Goal: Find specific page/section: Find specific page/section

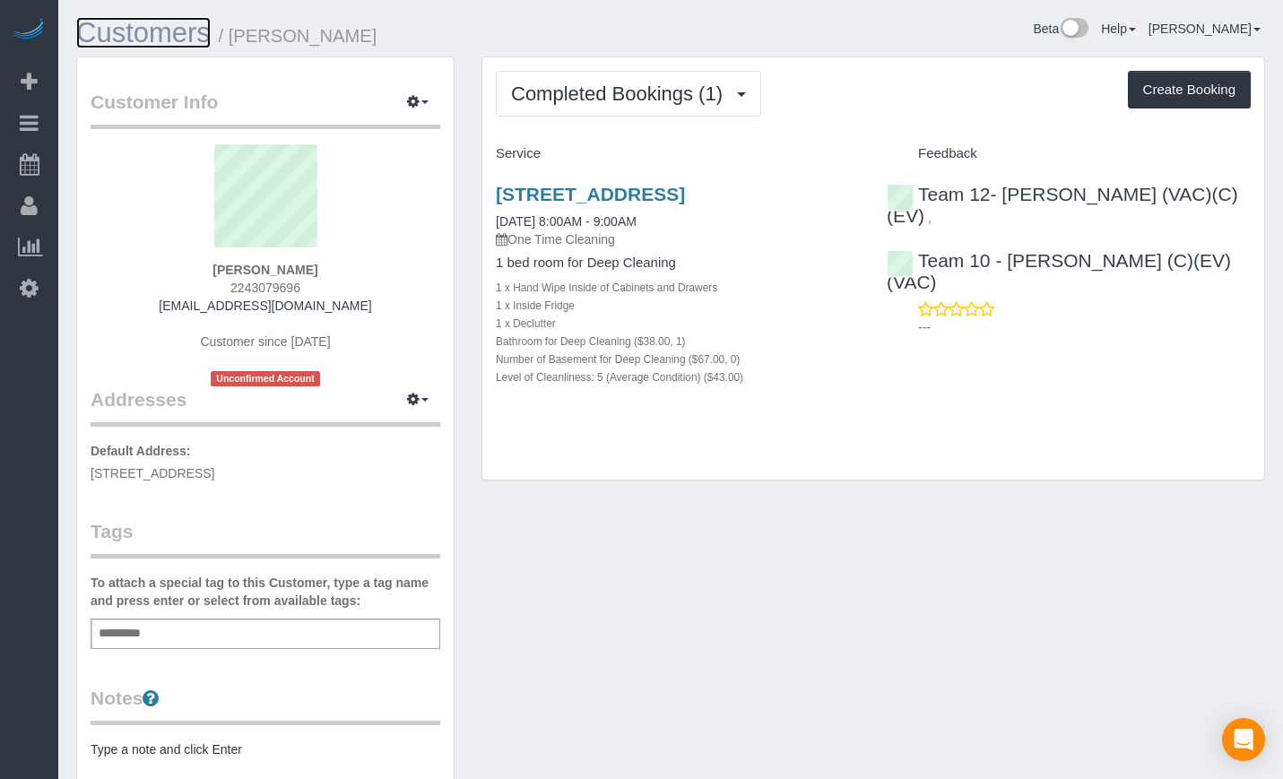
click at [188, 29] on link "Customers" at bounding box center [143, 32] width 135 height 31
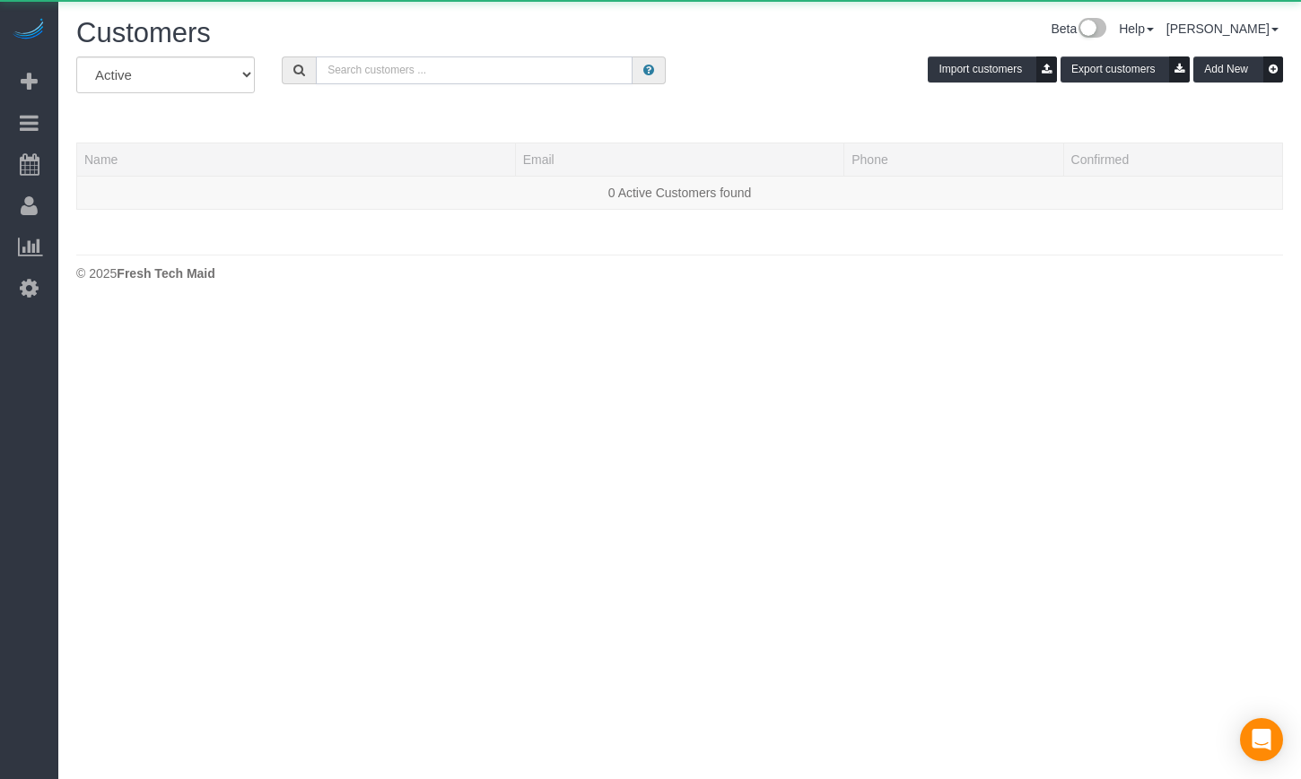
click at [442, 66] on input "text" at bounding box center [474, 71] width 317 height 28
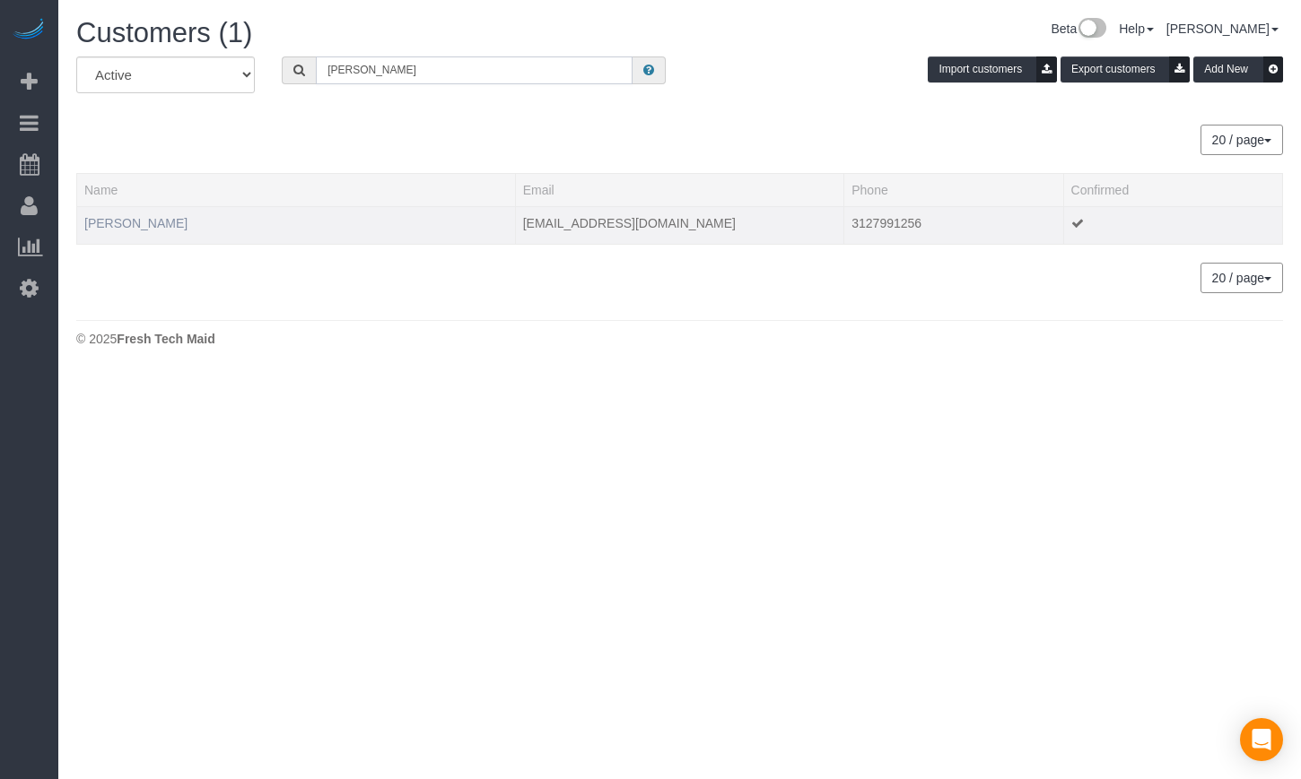
type input "[PERSON_NAME]"
click at [155, 218] on link "[PERSON_NAME]" at bounding box center [135, 223] width 103 height 14
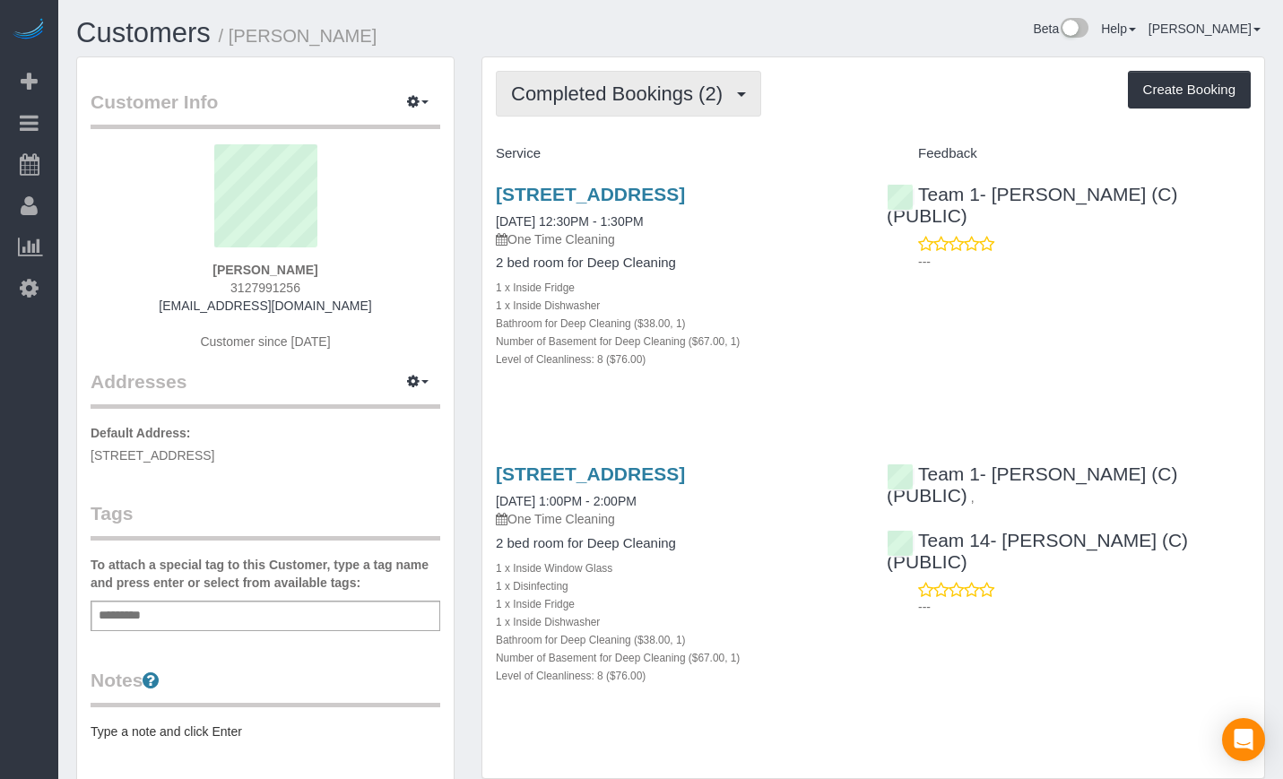
click at [605, 98] on span "Completed Bookings (2)" at bounding box center [621, 94] width 221 height 22
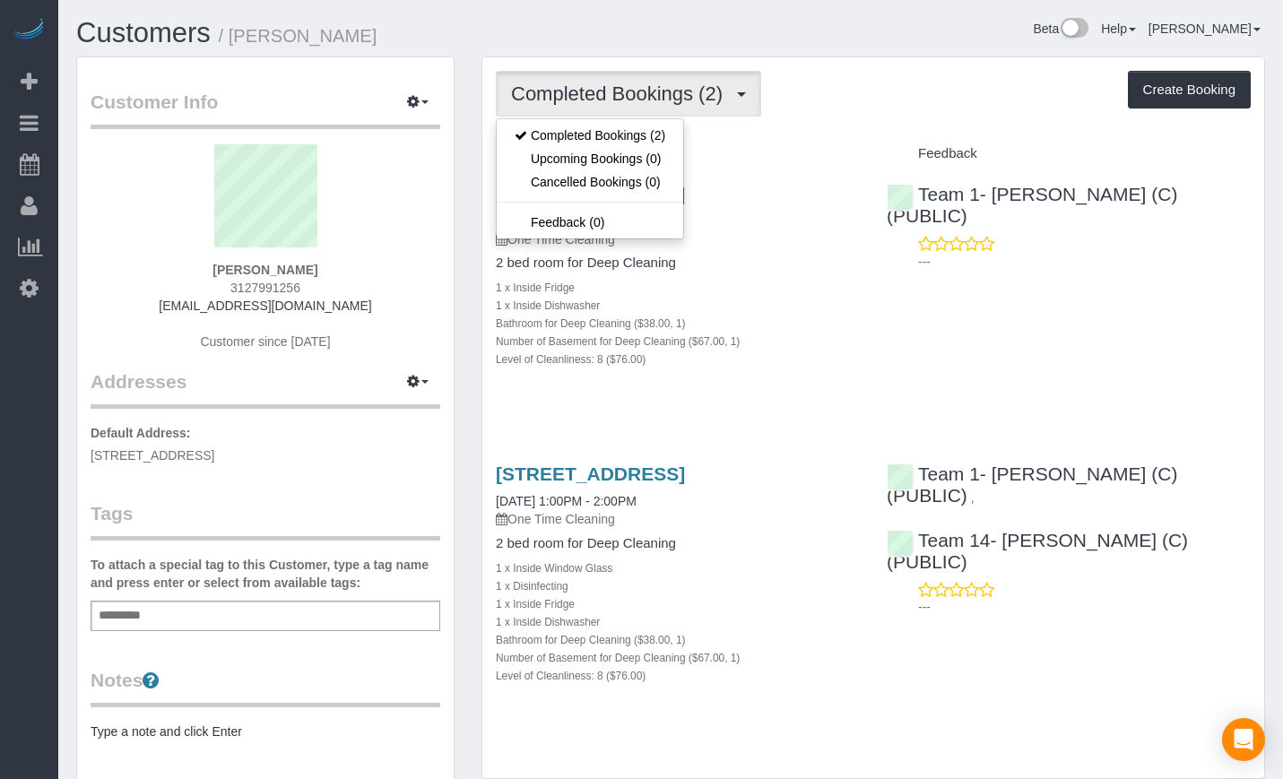
click at [865, 283] on div "[STREET_ADDRESS] [DATE] 12:30PM - 1:30PM One Time Cleaning 2 bed room for Deep …" at bounding box center [678, 286] width 391 height 235
